Goal: Task Accomplishment & Management: Use online tool/utility

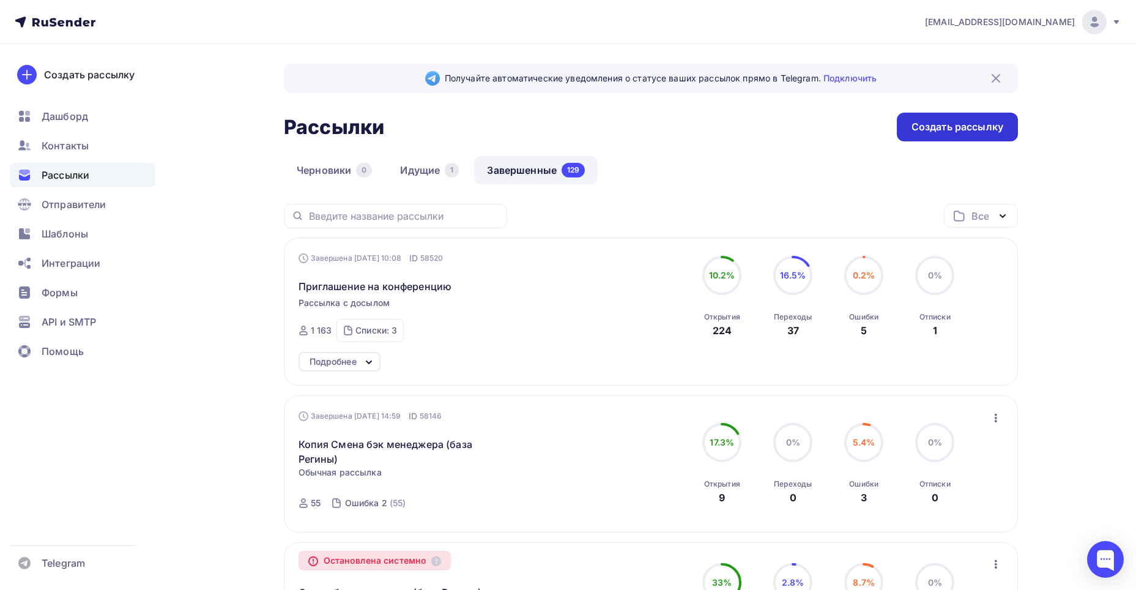
click at [924, 122] on div "Создать рассылку" at bounding box center [957, 127] width 92 height 14
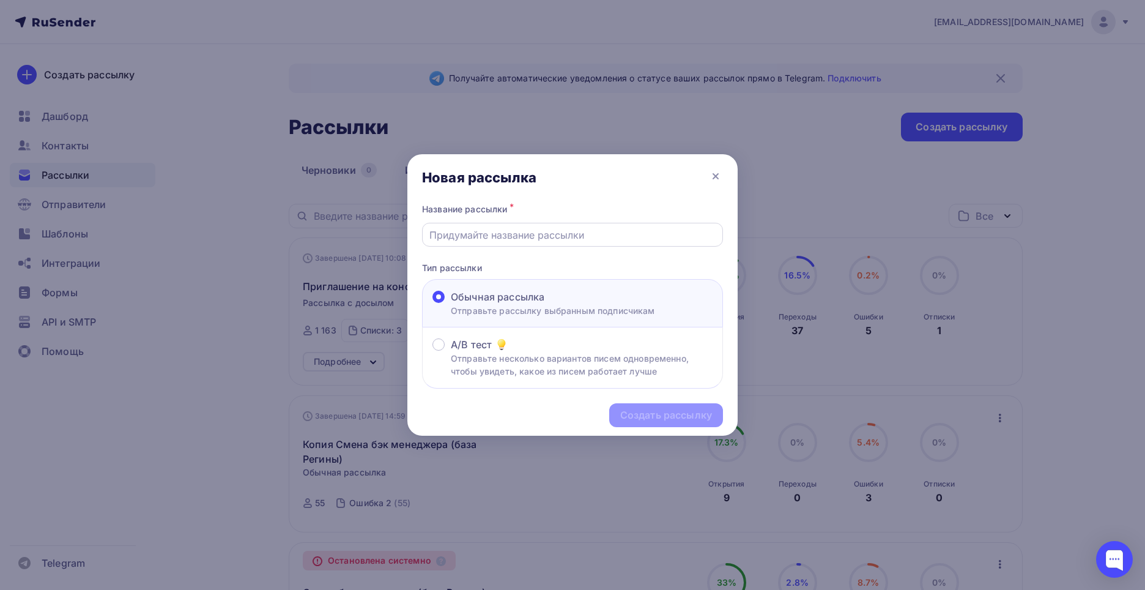
click at [511, 237] on input "text" at bounding box center [572, 235] width 287 height 15
type input "G"
type input "Приглашение на конференцию 2"
click at [632, 421] on div "Создать рассылку" at bounding box center [666, 415] width 92 height 14
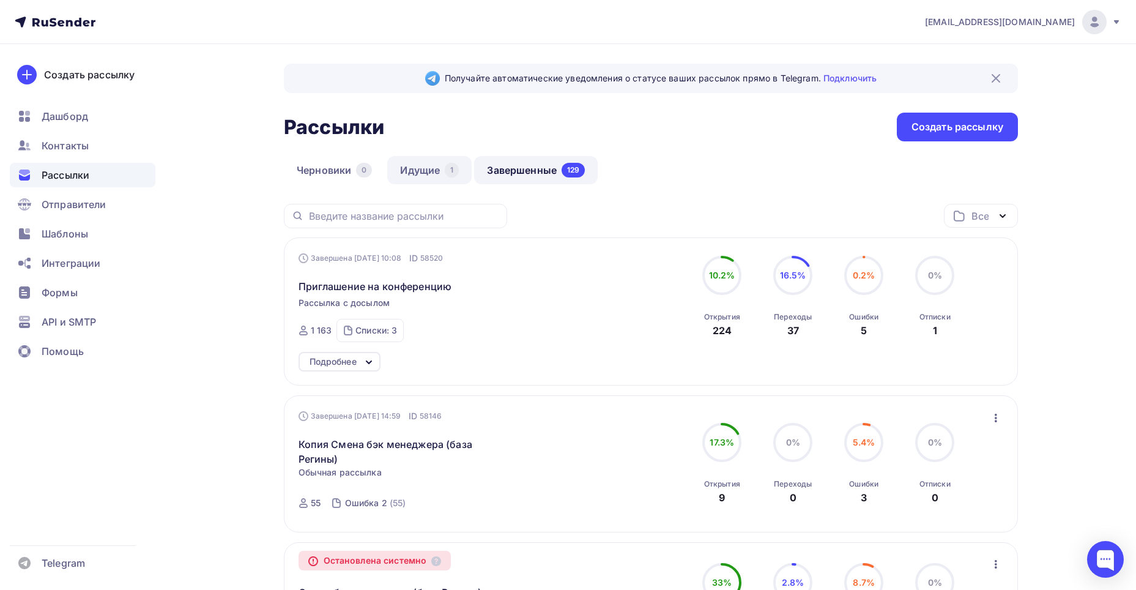
click at [437, 173] on link "Идущие 1" at bounding box center [429, 170] width 84 height 28
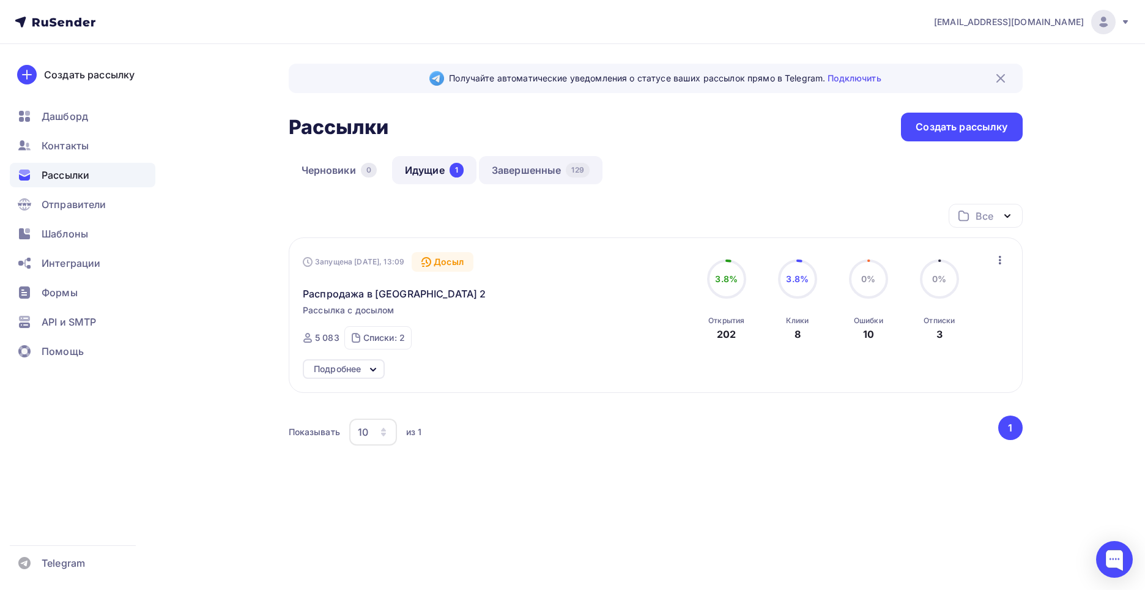
click at [545, 179] on link "Завершенные 129" at bounding box center [541, 170] width 124 height 28
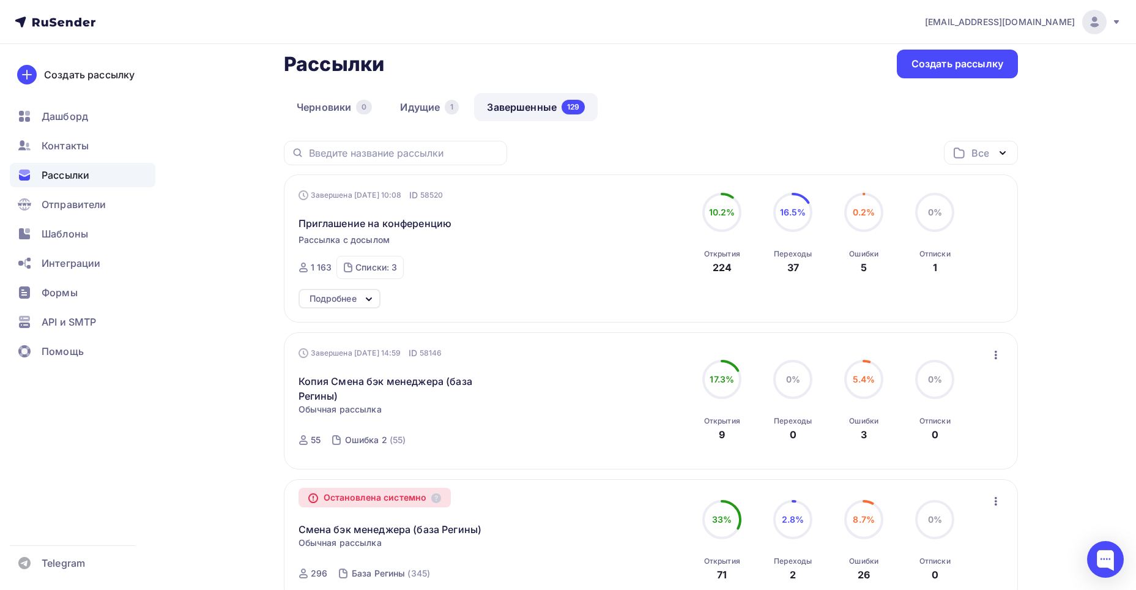
scroll to position [61, 0]
click at [339, 106] on link "Черновики 0" at bounding box center [334, 109] width 101 height 28
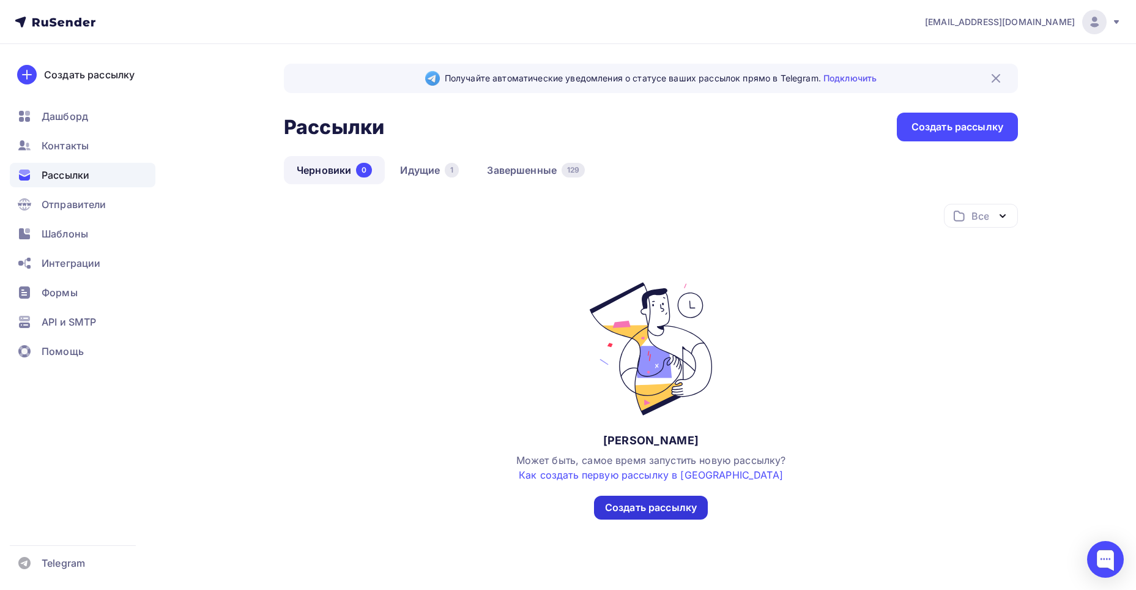
click at [652, 499] on div "Создать рассылку" at bounding box center [651, 507] width 114 height 24
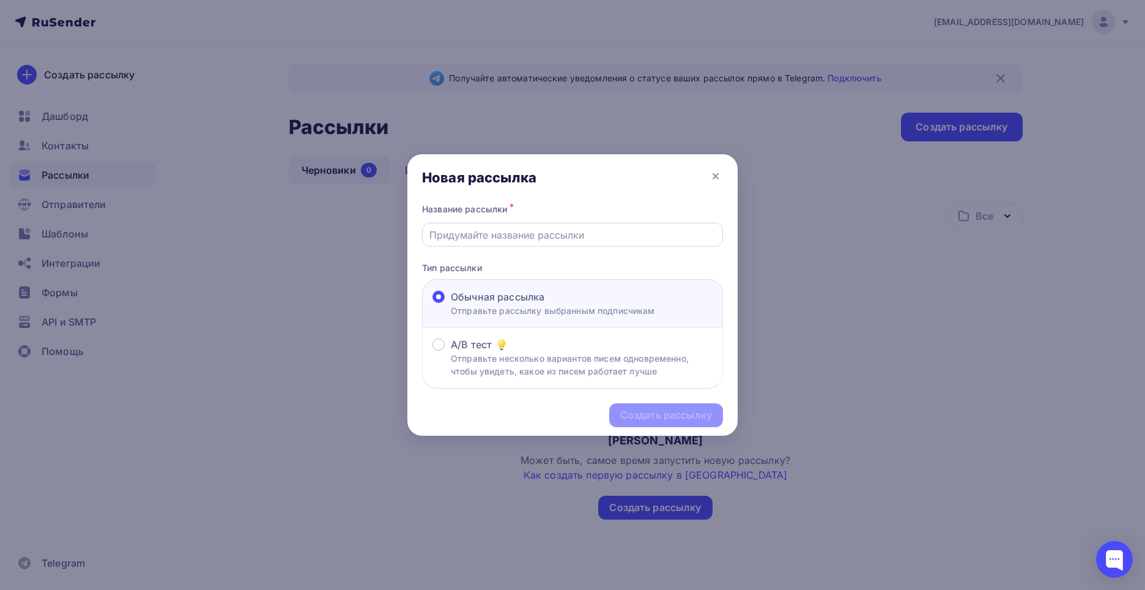
click at [532, 236] on input "text" at bounding box center [572, 235] width 287 height 15
type input "При"
click at [647, 414] on div "Создать рассылку" at bounding box center [666, 415] width 92 height 14
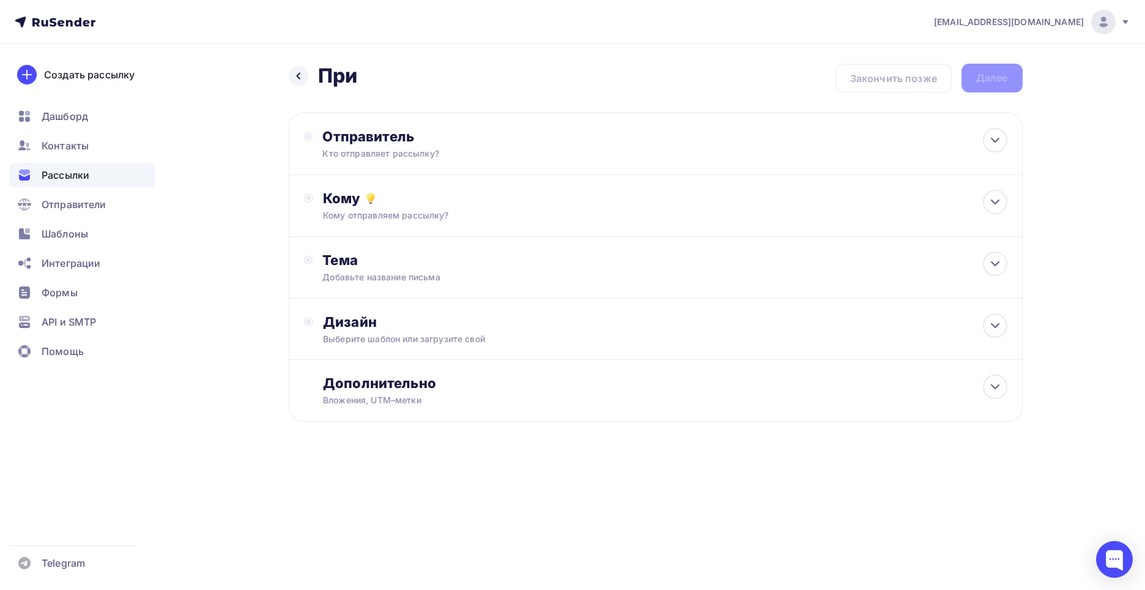
click at [393, 80] on div "Назад При При Закончить позже Далее" at bounding box center [656, 78] width 734 height 29
click at [439, 308] on div "Дизайн Выберите шаблон или загрузите свой" at bounding box center [656, 329] width 734 height 61
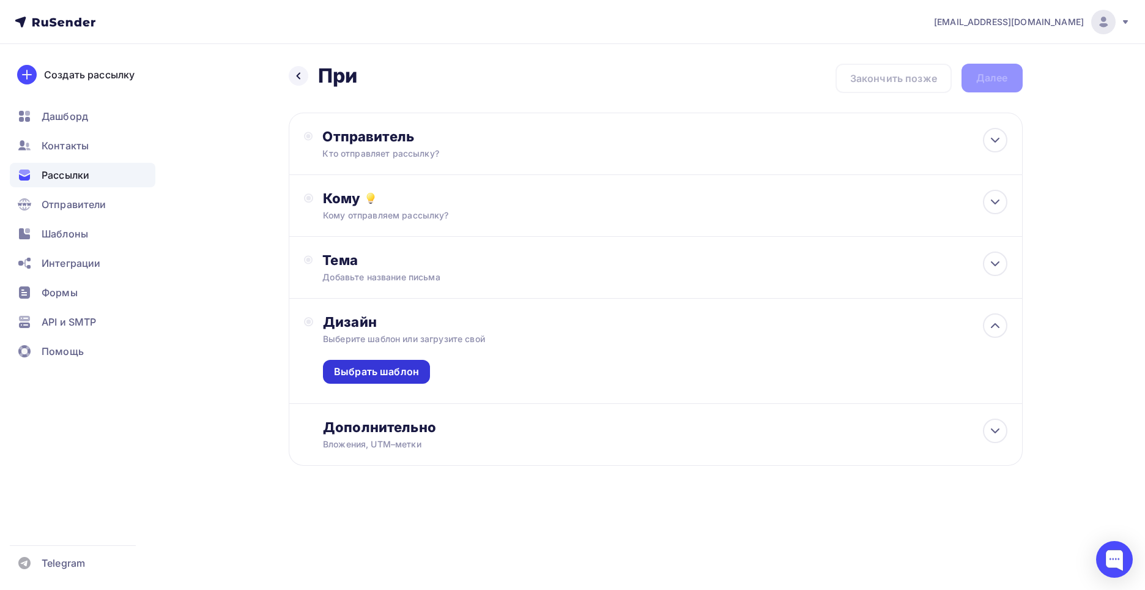
click at [416, 363] on div "Выбрать шаблон" at bounding box center [376, 372] width 107 height 24
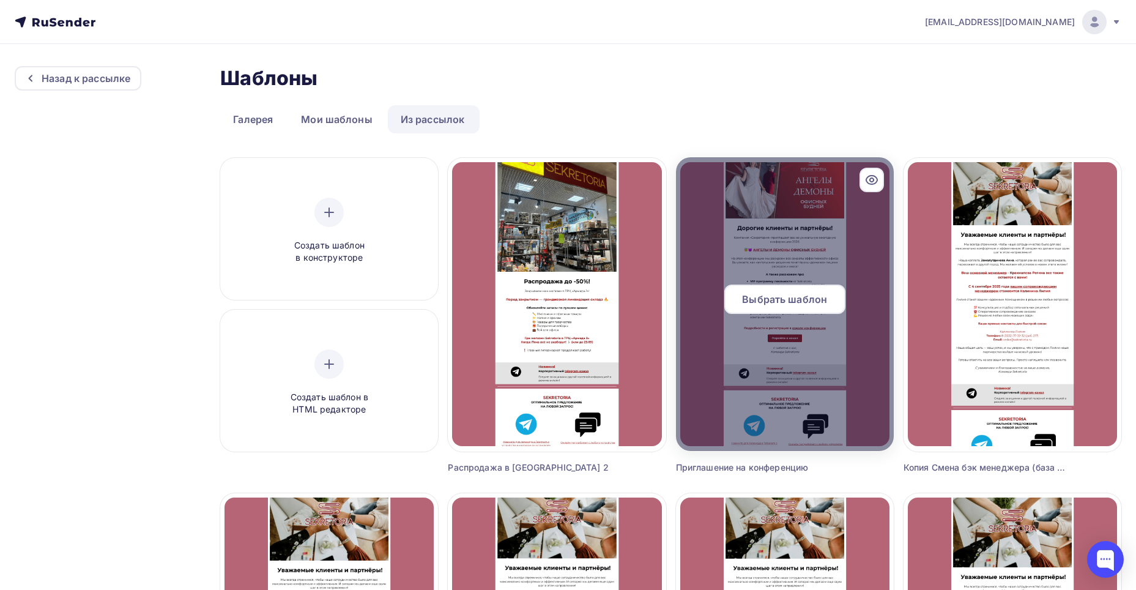
click at [758, 304] on span "Выбрать шаблон" at bounding box center [784, 299] width 85 height 15
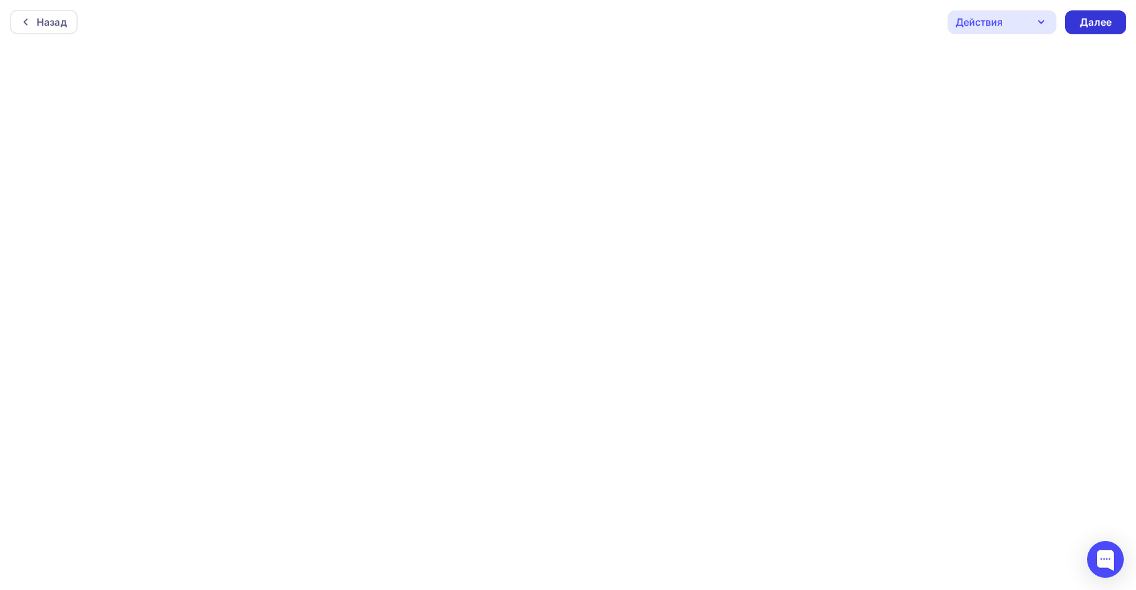
click at [1072, 23] on div "Далее" at bounding box center [1095, 22] width 61 height 24
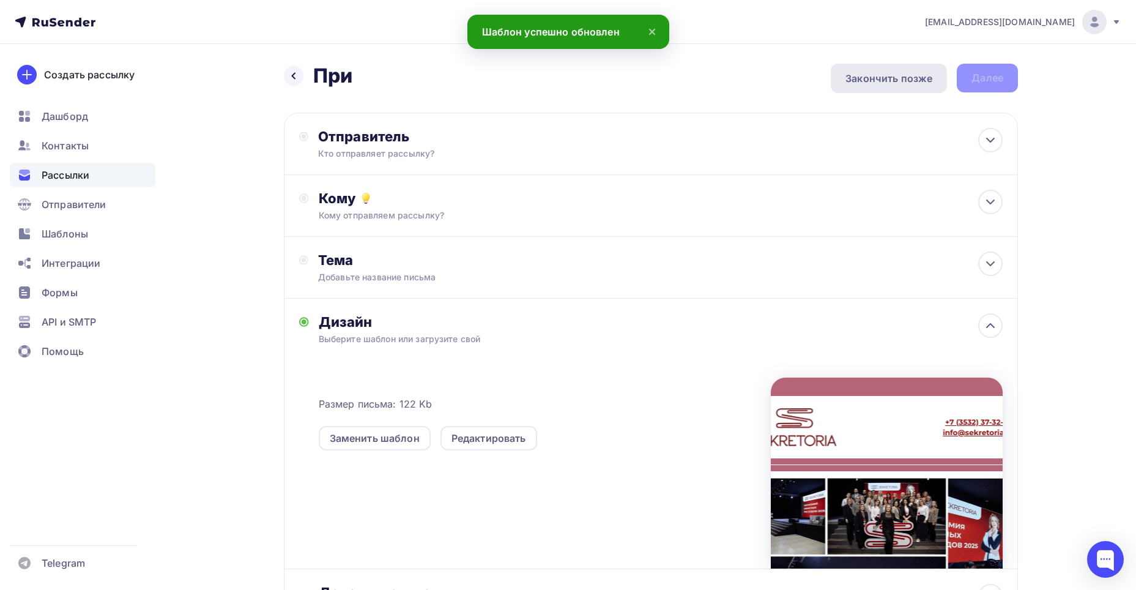
click at [872, 80] on div "Закончить позже" at bounding box center [888, 78] width 87 height 15
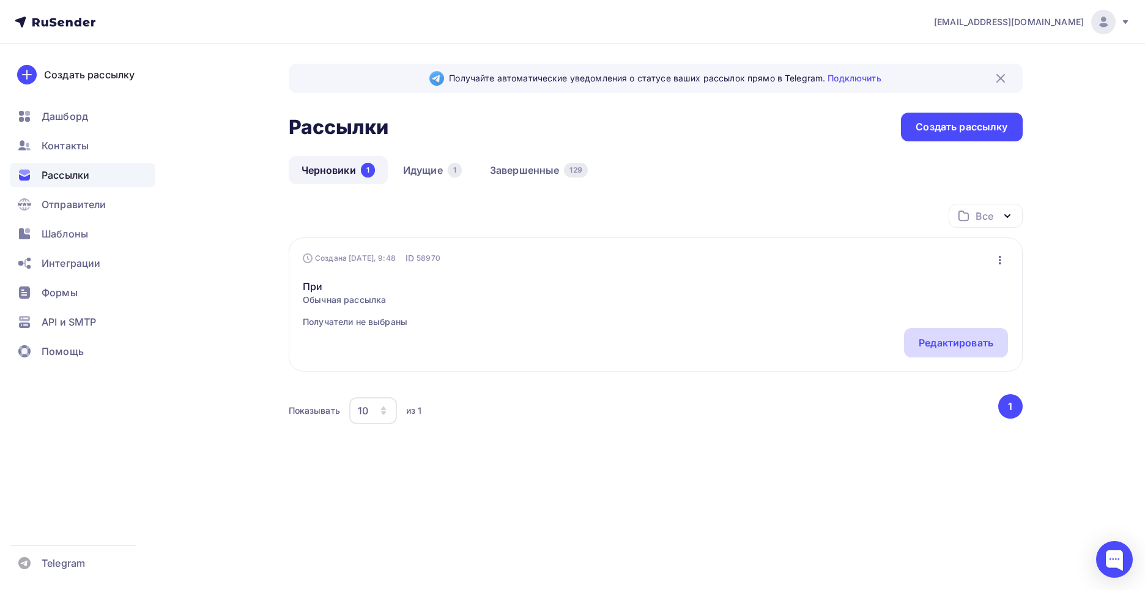
click at [946, 343] on div "Редактировать" at bounding box center [956, 342] width 75 height 15
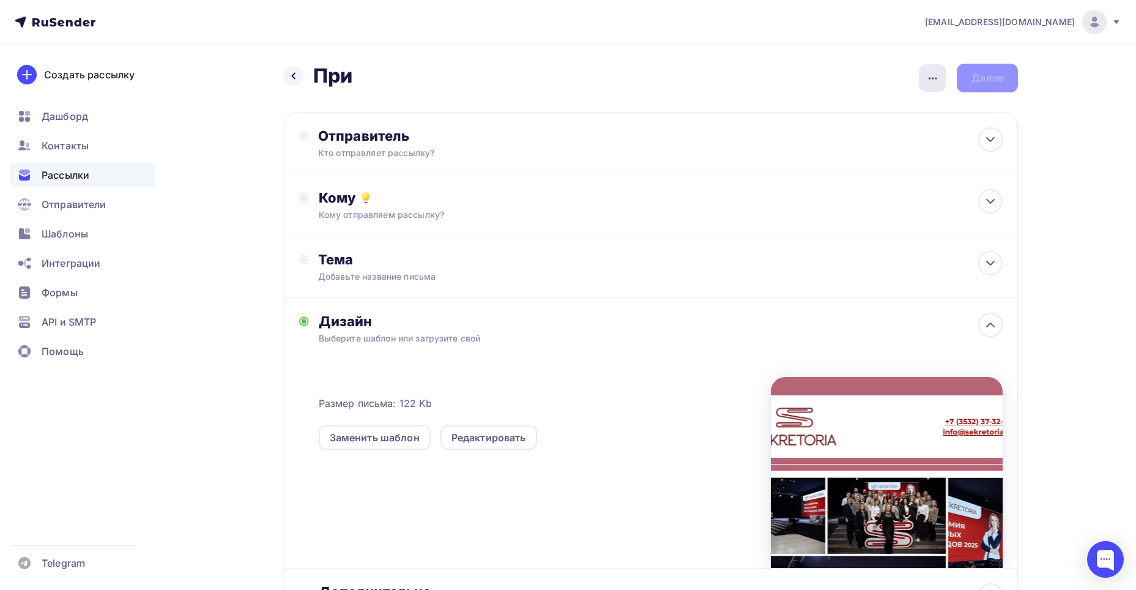
click at [922, 74] on div "button" at bounding box center [933, 78] width 28 height 28
click at [891, 141] on div "Переименовать рассылку" at bounding box center [868, 140] width 152 height 15
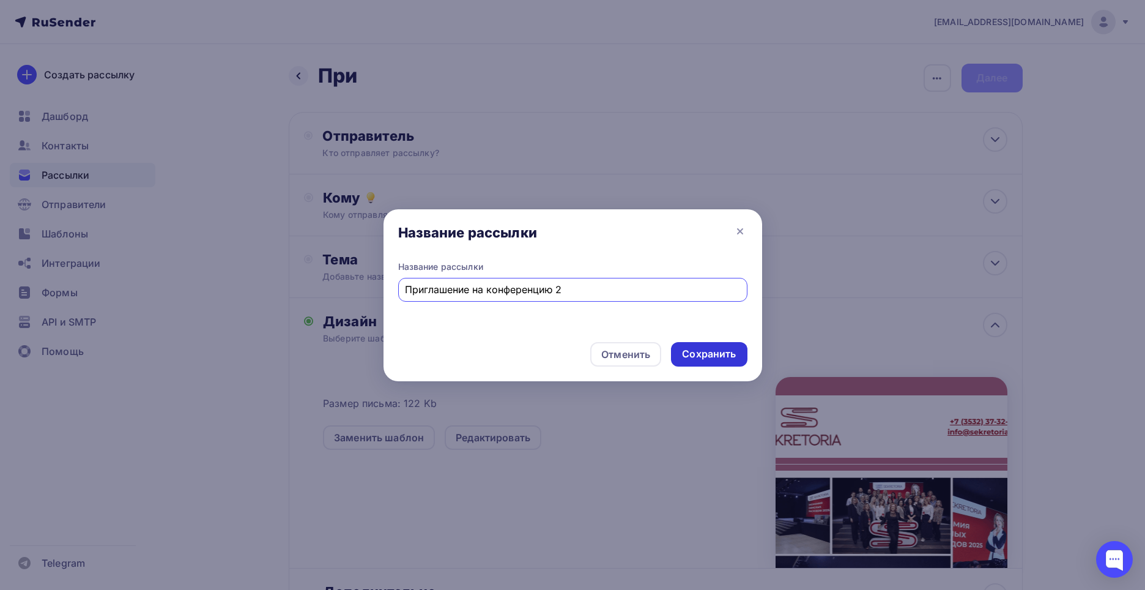
type input "Приглашение на конференцию 2"
click at [714, 361] on div "Сохранить" at bounding box center [709, 354] width 76 height 24
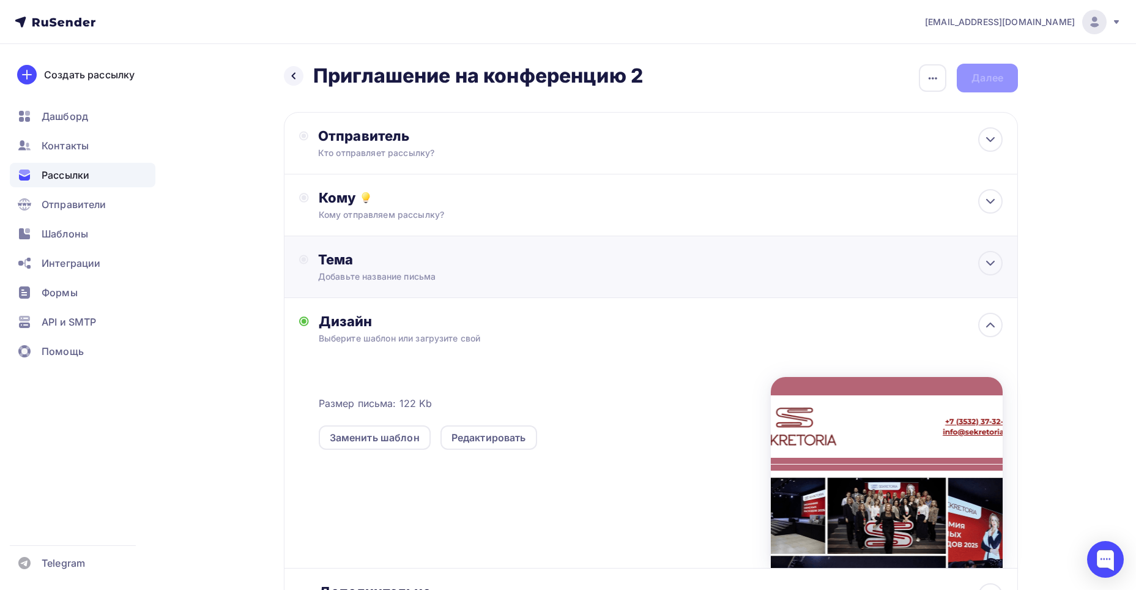
click at [474, 275] on div "Добавьте название письма" at bounding box center [427, 276] width 218 height 12
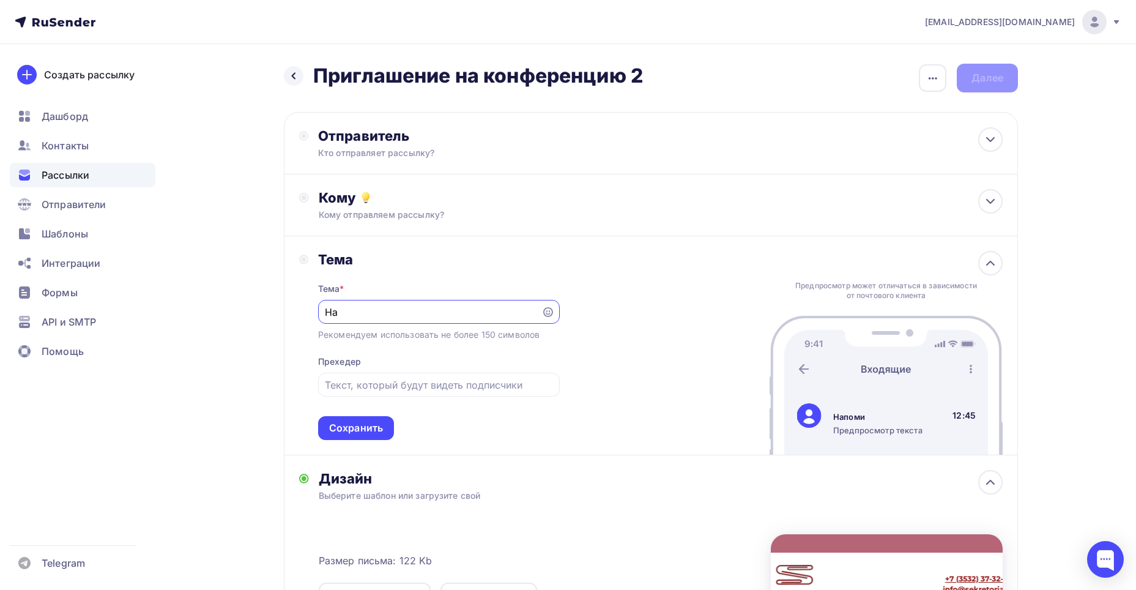
type input "[PERSON_NAME]"
type input "А вы уже с нами на конференции?"
click at [380, 430] on div "Сохранить" at bounding box center [356, 428] width 54 height 14
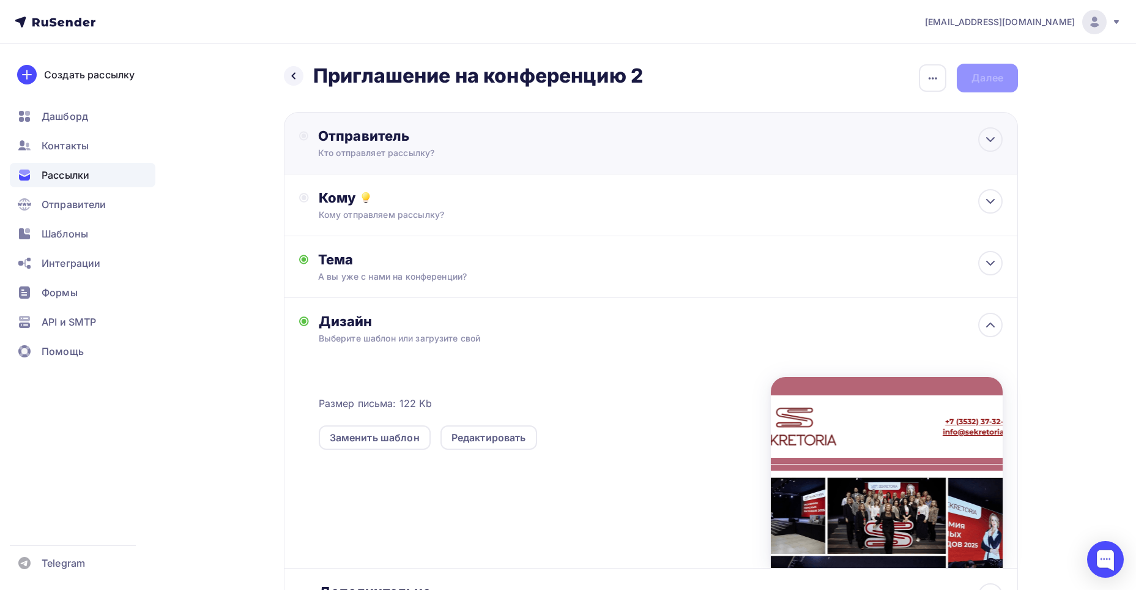
click at [433, 143] on div "Отправитель" at bounding box center [450, 135] width 265 height 17
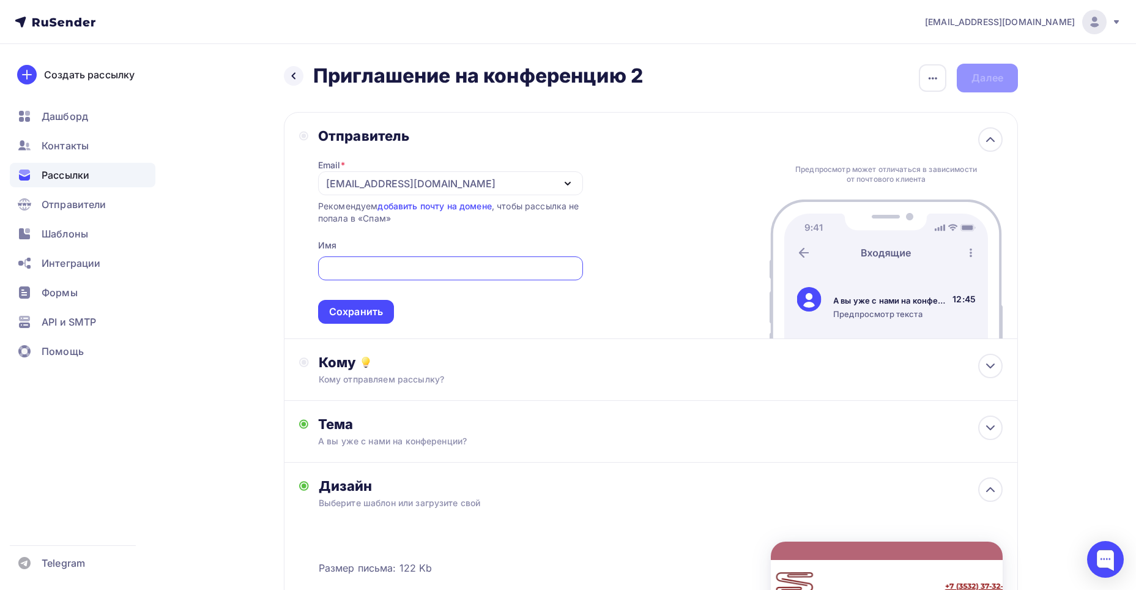
click at [349, 187] on div "[EMAIL_ADDRESS][DOMAIN_NAME]" at bounding box center [410, 183] width 169 height 15
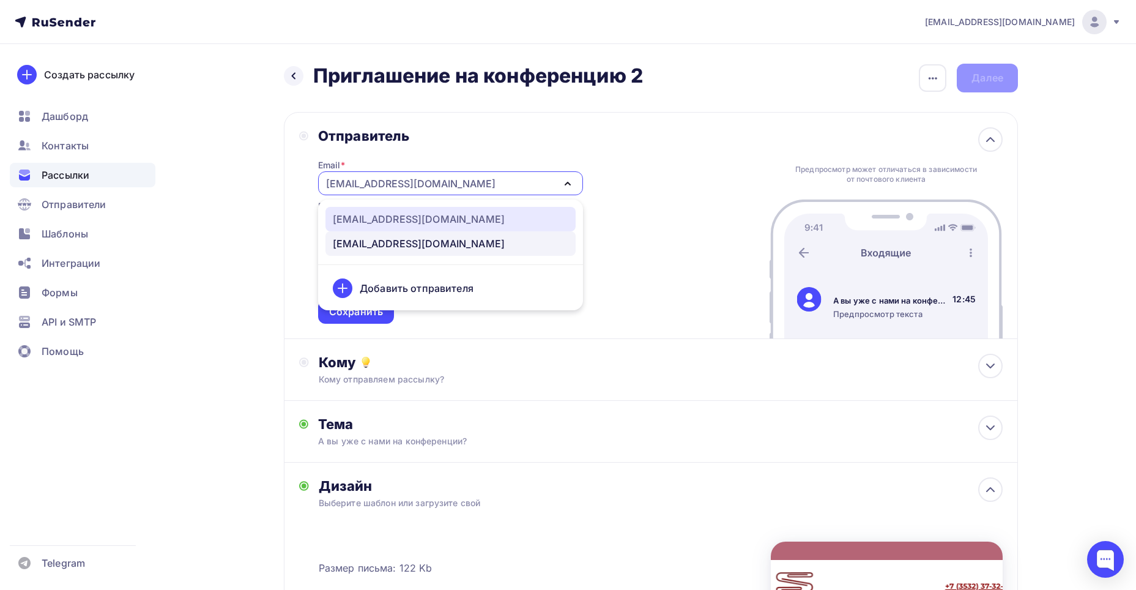
click at [361, 217] on div "[EMAIL_ADDRESS][DOMAIN_NAME]" at bounding box center [419, 219] width 172 height 15
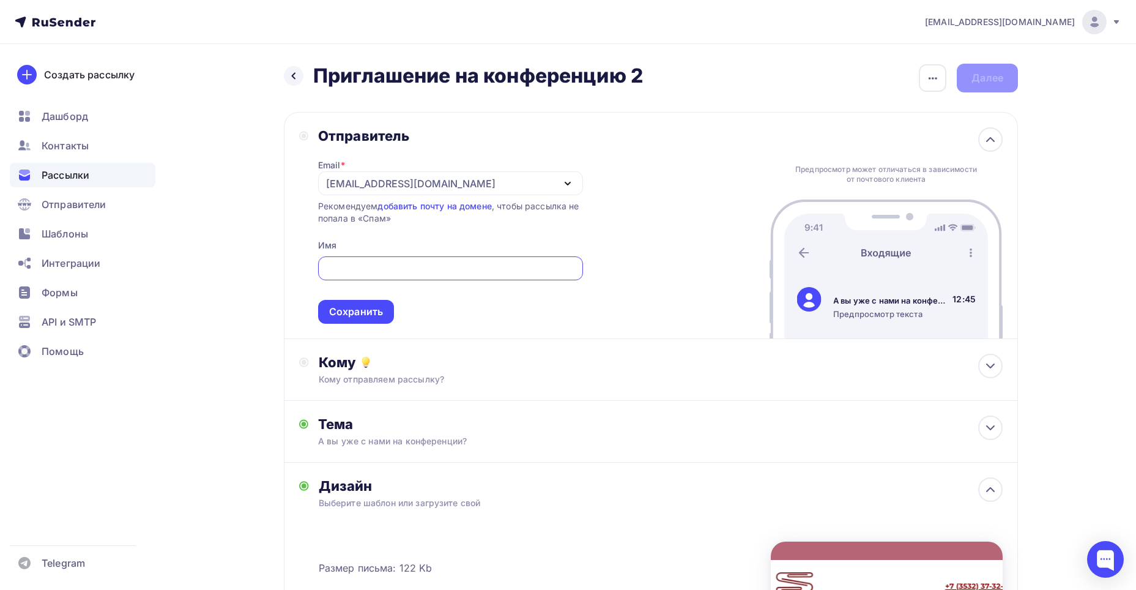
click at [370, 271] on input "text" at bounding box center [450, 268] width 251 height 15
type input "s"
type input "Sekretoria"
click at [378, 314] on div "Сохранить" at bounding box center [356, 312] width 54 height 14
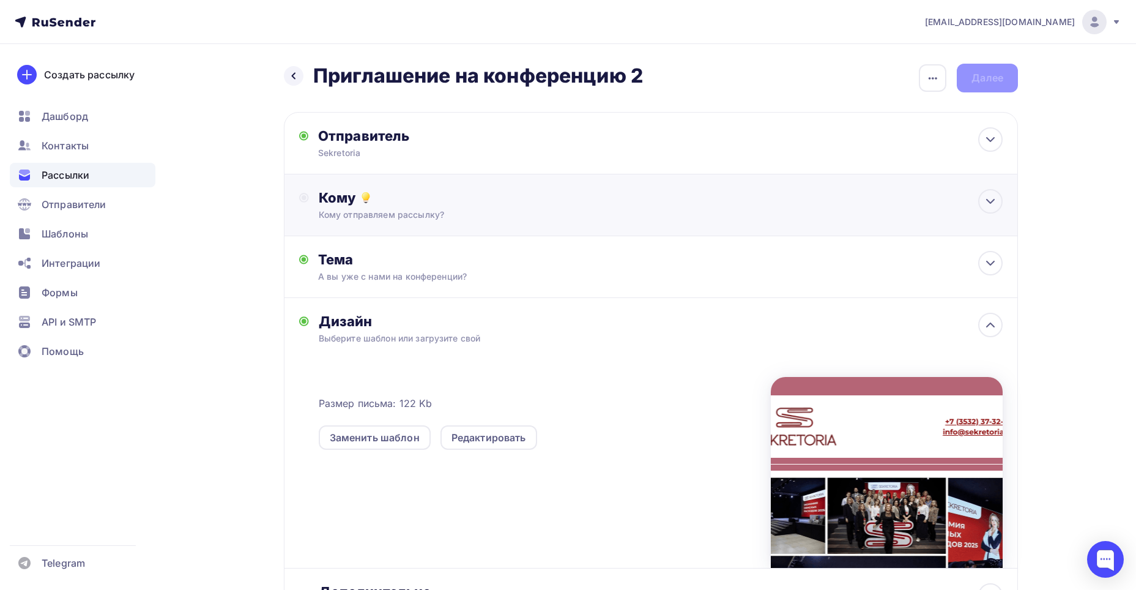
click at [365, 220] on div "Кому отправляем рассылку?" at bounding box center [627, 215] width 616 height 12
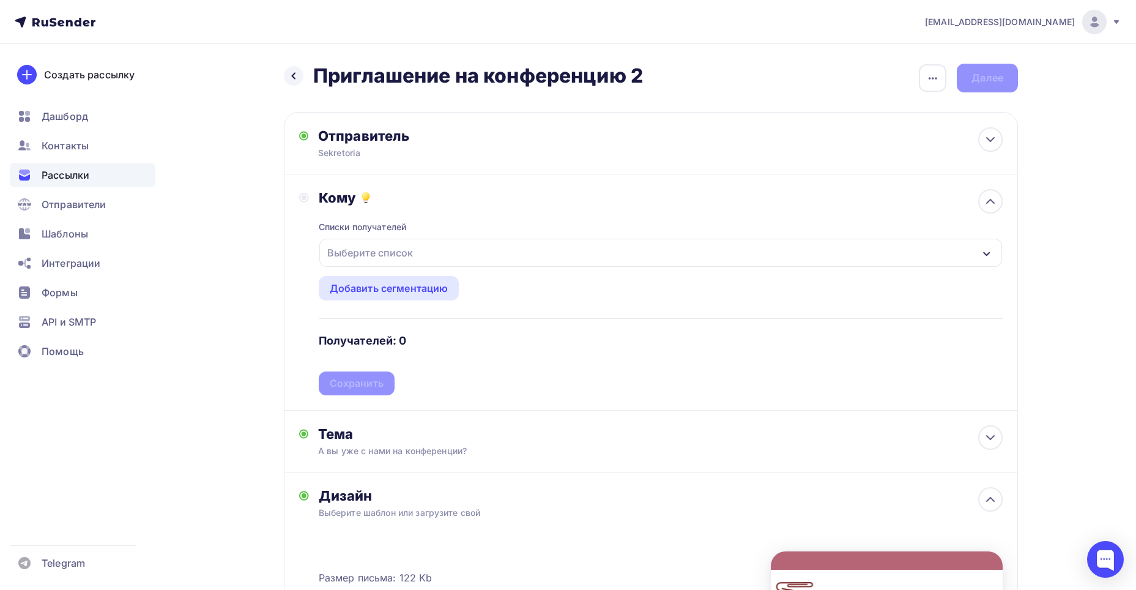
click at [366, 251] on div "Выберите список" at bounding box center [369, 253] width 95 height 22
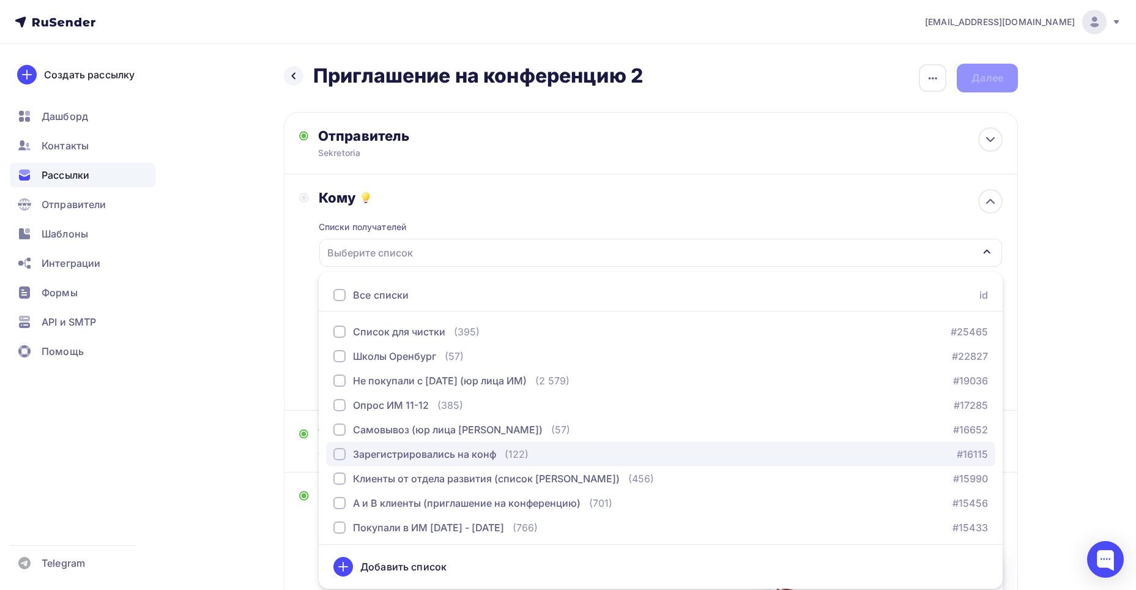
scroll to position [428, 0]
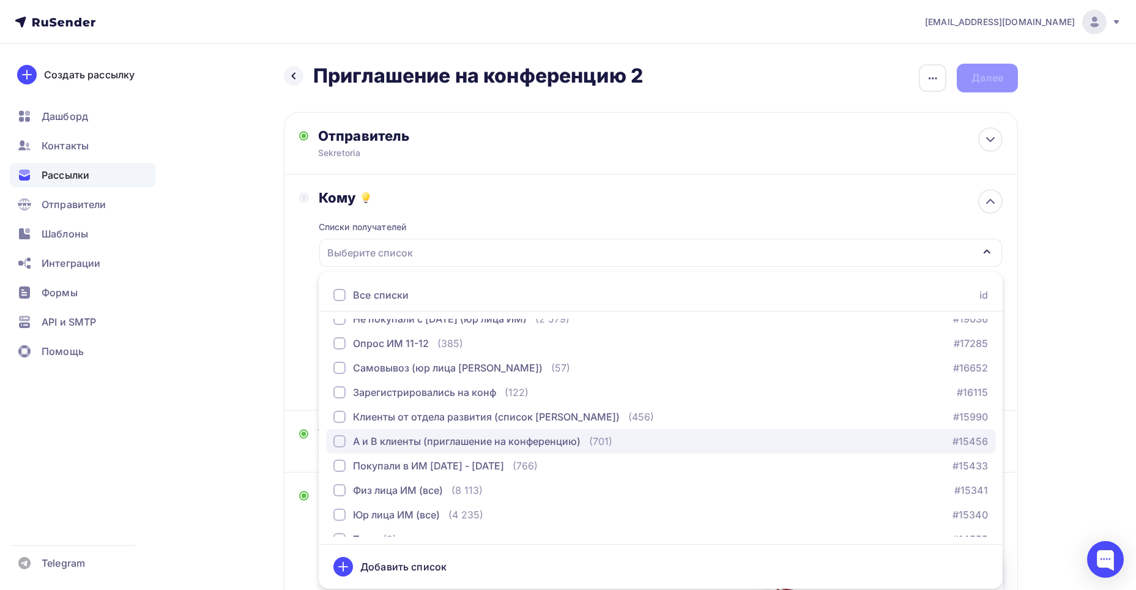
click at [341, 437] on div "button" at bounding box center [339, 441] width 12 height 12
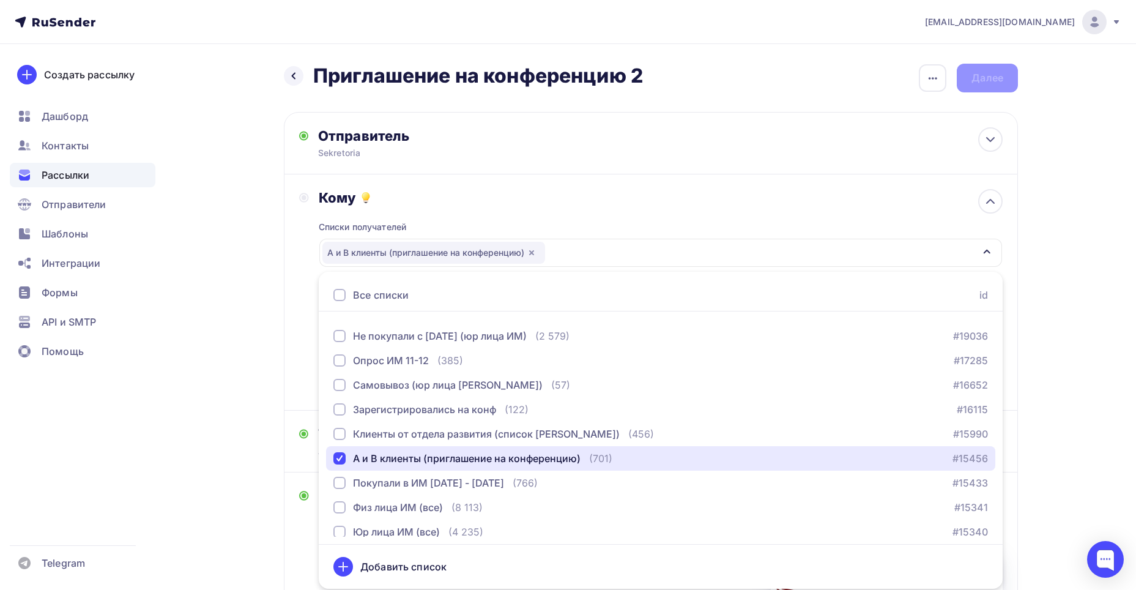
scroll to position [406, 0]
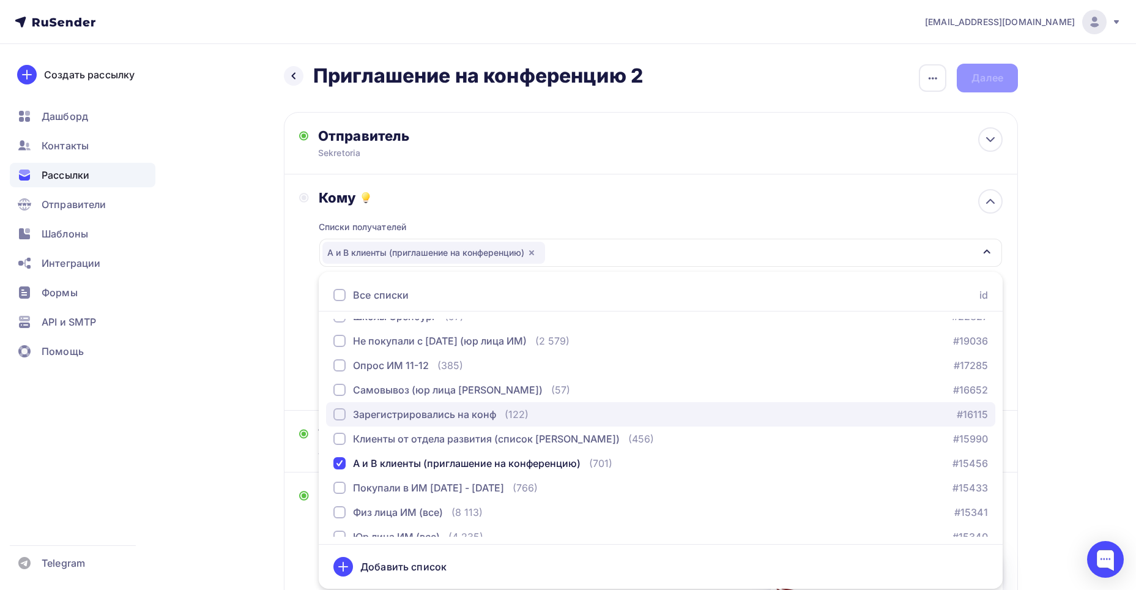
click at [338, 414] on div "button" at bounding box center [339, 414] width 12 height 12
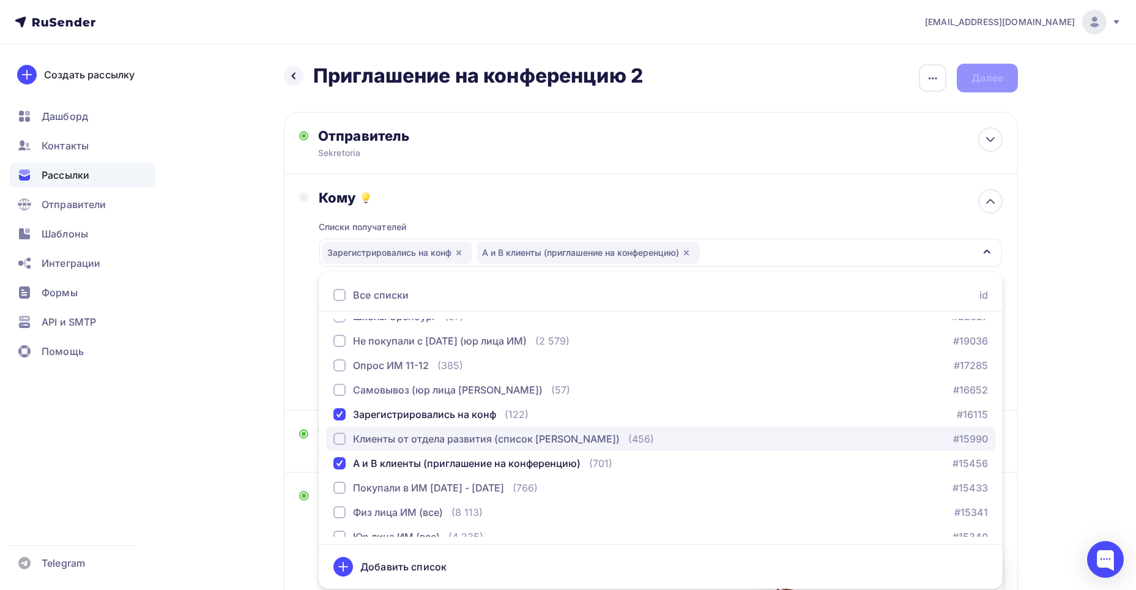
click at [342, 436] on div "button" at bounding box center [339, 438] width 12 height 12
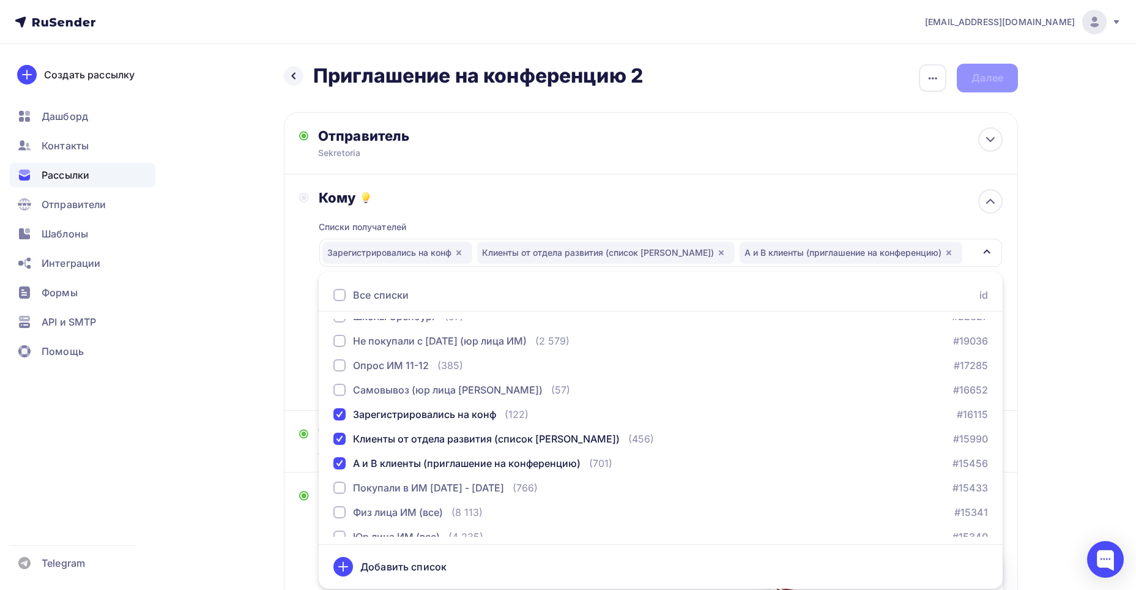
click at [262, 283] on div "Назад Приглашение на конференцию 2 Приглашение на конференцию 2 Закончить позже…" at bounding box center [568, 463] width 1003 height 839
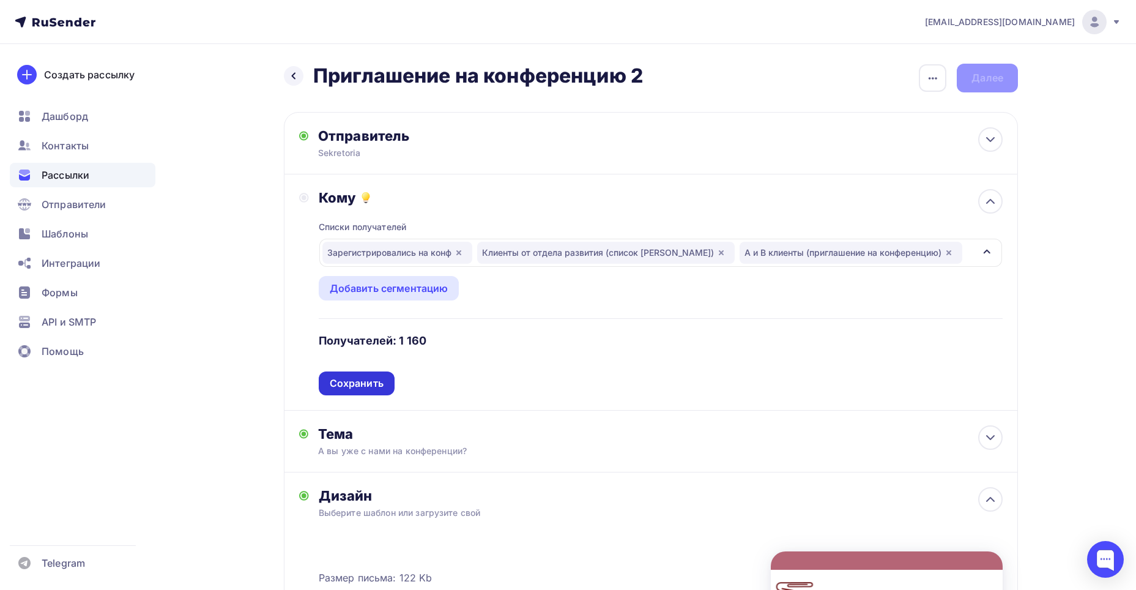
click at [336, 383] on div "Сохранить" at bounding box center [357, 383] width 54 height 14
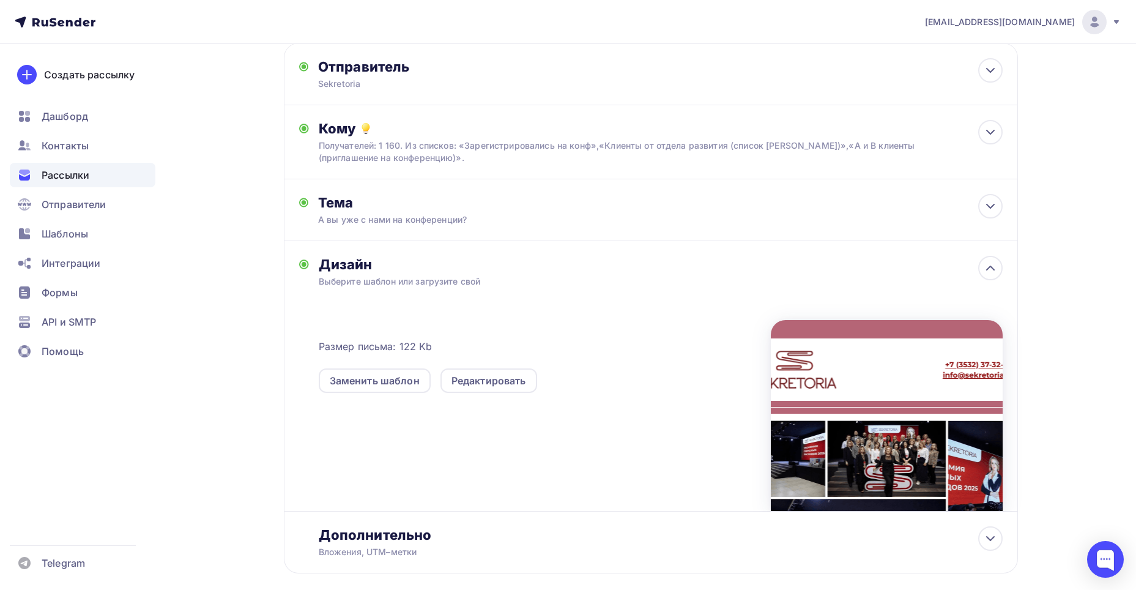
scroll to position [0, 0]
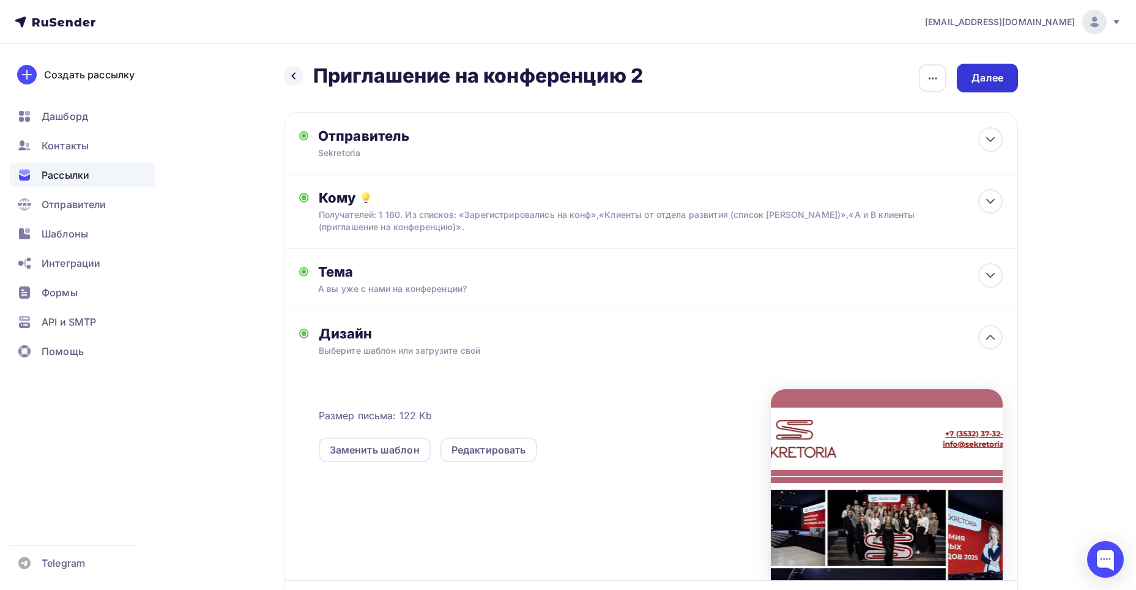
click at [993, 78] on div "Далее" at bounding box center [987, 78] width 32 height 14
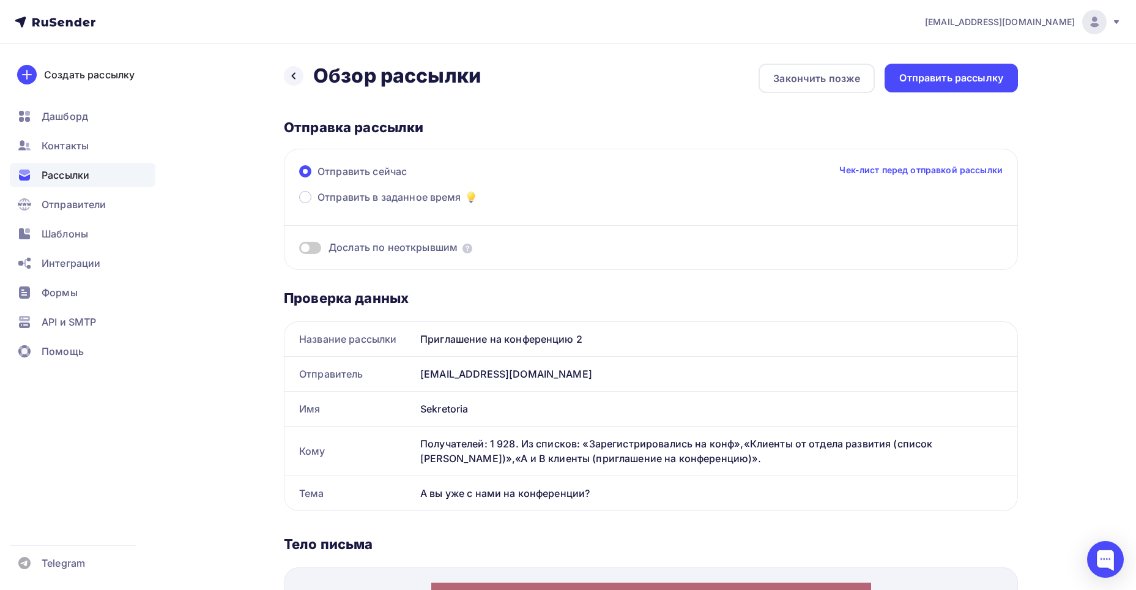
click at [316, 250] on span at bounding box center [310, 248] width 22 height 12
click at [299, 250] on input "checkbox" at bounding box center [299, 250] width 0 height 0
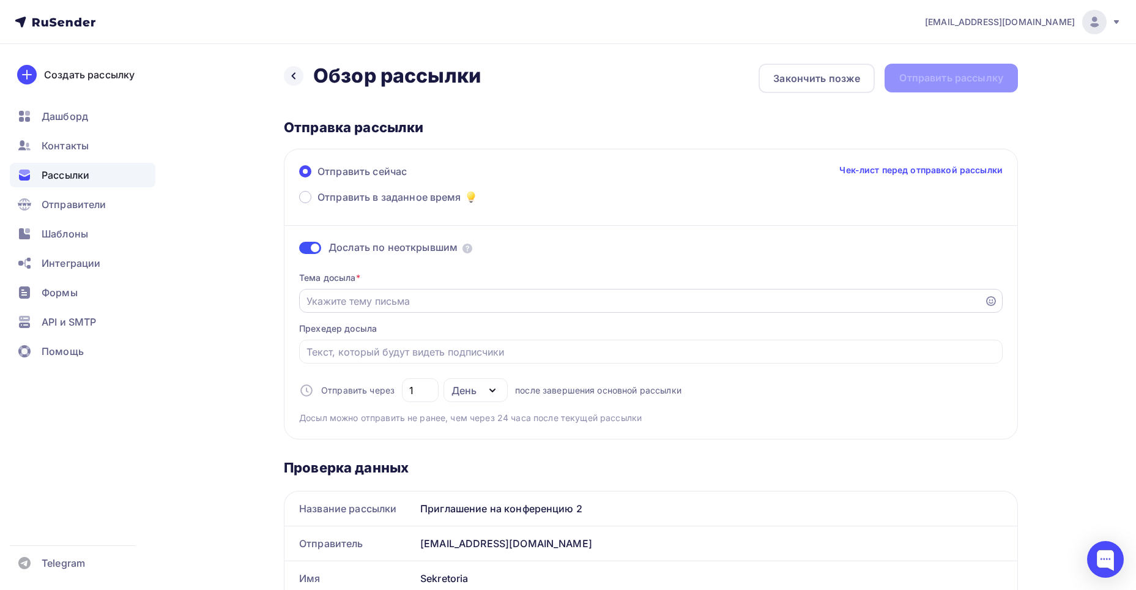
click at [462, 302] on input "Отправить в заданное время" at bounding box center [641, 301] width 671 height 15
type input "Y"
type input "н"
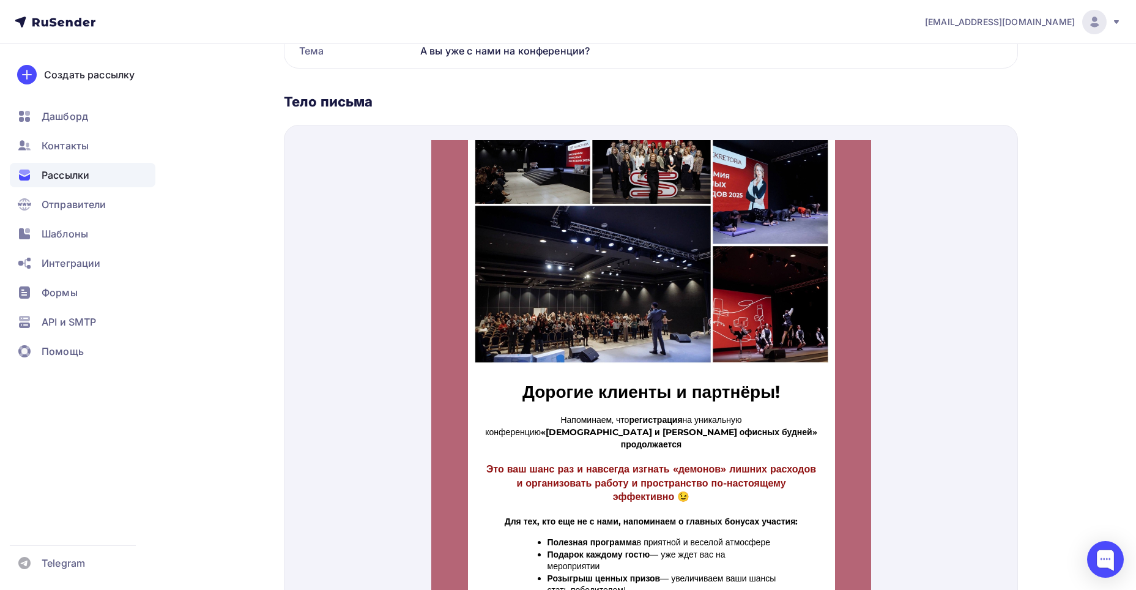
scroll to position [122, 0]
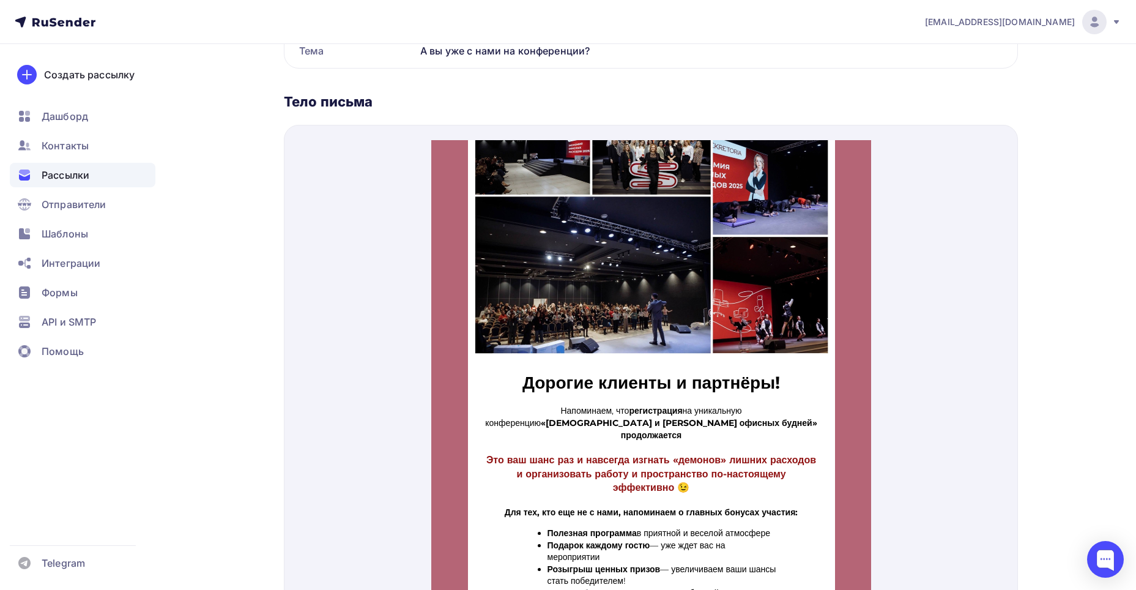
type input "Не пропустите конференцию от Sekretoria!"
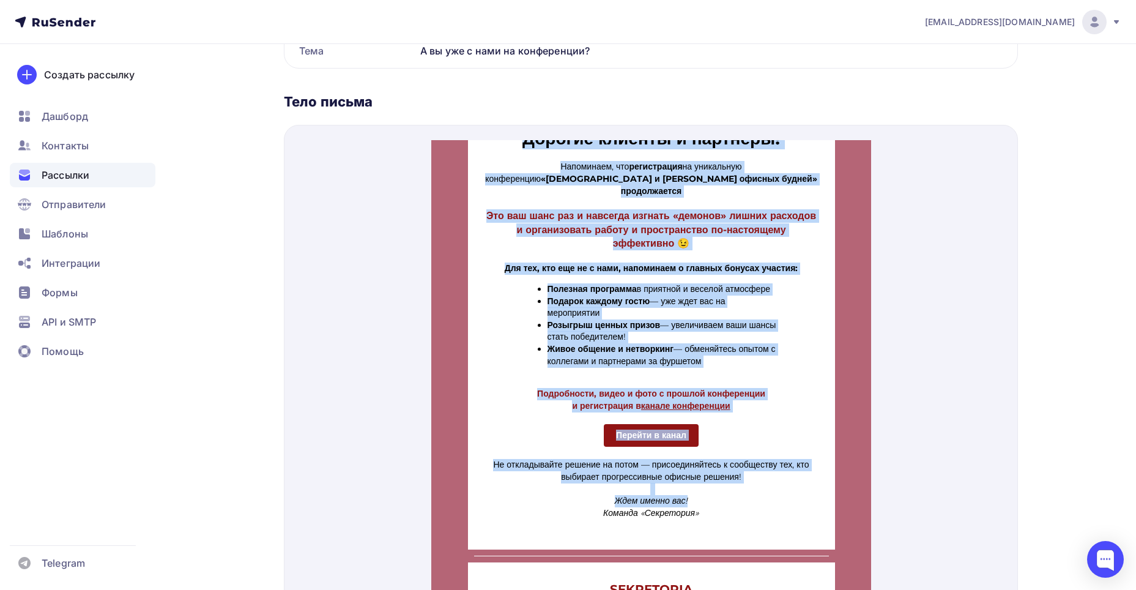
scroll to position [367, 0]
drag, startPoint x: 499, startPoint y: 364, endPoint x: 730, endPoint y: 493, distance: 264.3
click at [730, 493] on div "Дорогие клиенты и партнёры! Напоминаем, что регистрация на уникальную конференц…" at bounding box center [650, 193] width 367 height 682
copy div "Loremip dolorsi a consecte! Adipiscing, eli seddoeiusmo te incididunt utlaboree…"
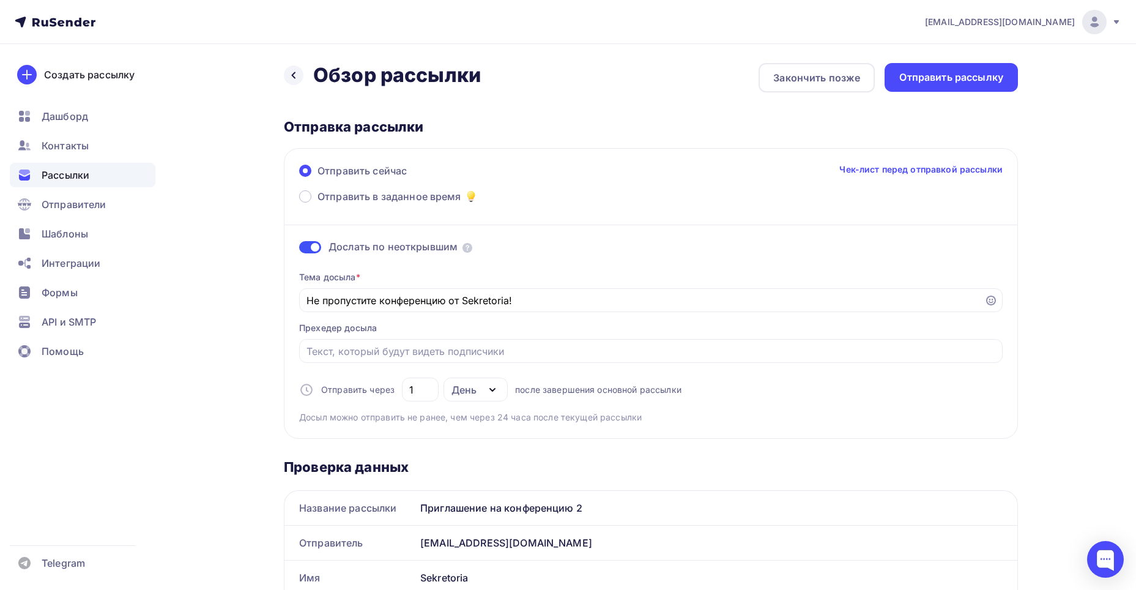
scroll to position [0, 0]
click at [955, 71] on div "Отправить рассылку" at bounding box center [951, 78] width 104 height 14
